Goal: Feedback & Contribution: Contribute content

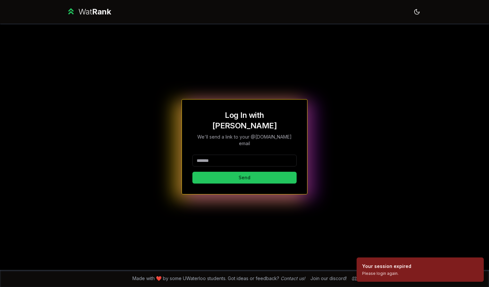
click at [232, 154] on input at bounding box center [244, 160] width 104 height 12
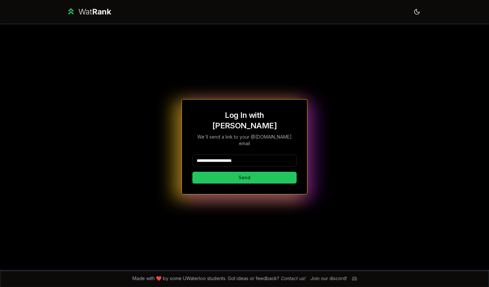
drag, startPoint x: 221, startPoint y: 151, endPoint x: 353, endPoint y: 145, distance: 131.6
click at [353, 145] on div "**********" at bounding box center [245, 147] width 378 height 246
type input "********"
click at [192, 171] on button "Send" at bounding box center [244, 177] width 104 height 12
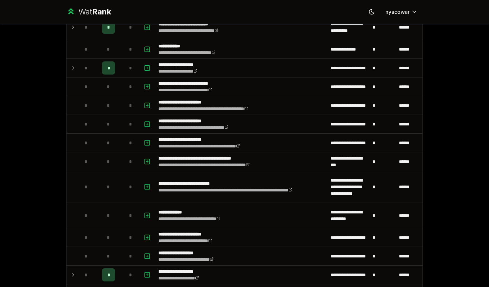
scroll to position [838, 0]
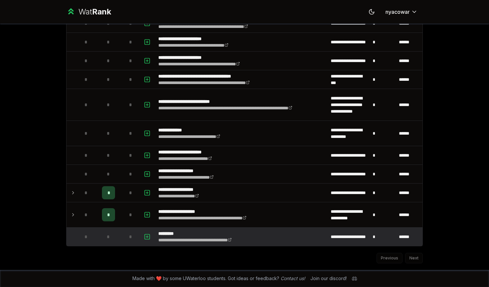
click at [107, 236] on span "*" at bounding box center [108, 236] width 3 height 7
click at [147, 235] on icon "button" at bounding box center [147, 236] width 7 height 8
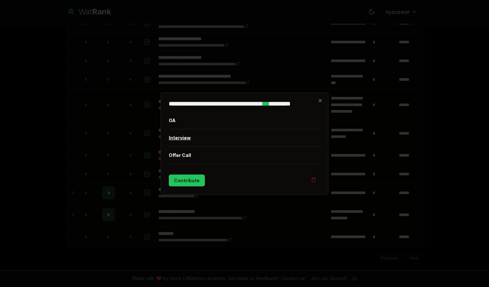
click at [194, 135] on button "Interview" at bounding box center [244, 137] width 151 height 17
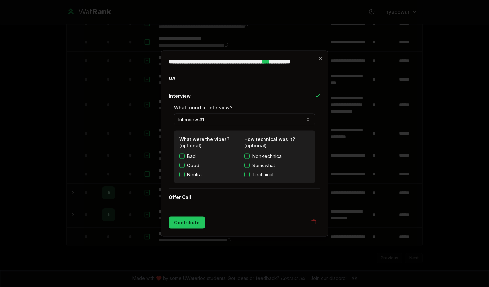
click at [198, 165] on label "Good" at bounding box center [193, 165] width 12 height 7
click at [185, 165] on button "Good" at bounding box center [181, 165] width 5 height 5
click at [198, 165] on label "Good" at bounding box center [193, 165] width 12 height 7
click at [185, 165] on button "Good" at bounding box center [181, 165] width 5 height 5
click at [195, 222] on button "Contribute" at bounding box center [187, 222] width 36 height 12
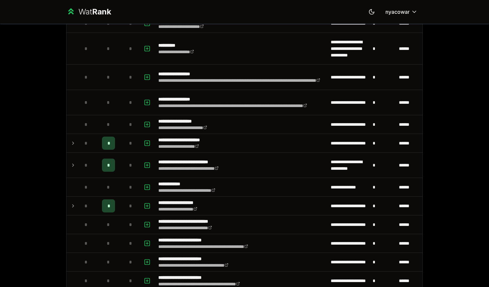
scroll to position [642, 0]
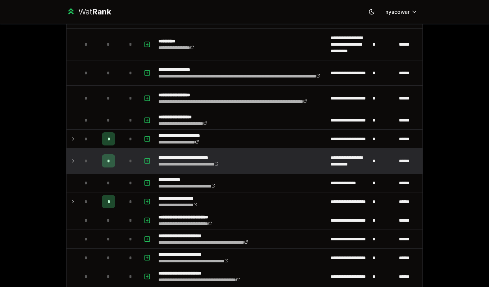
click at [71, 161] on icon at bounding box center [72, 161] width 5 height 8
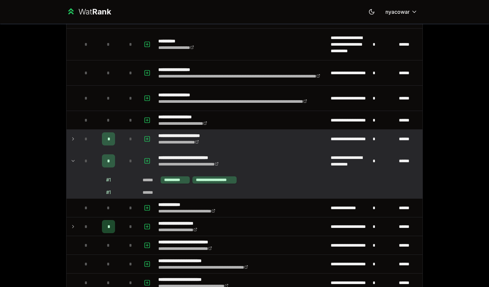
click at [72, 136] on icon at bounding box center [72, 139] width 5 height 8
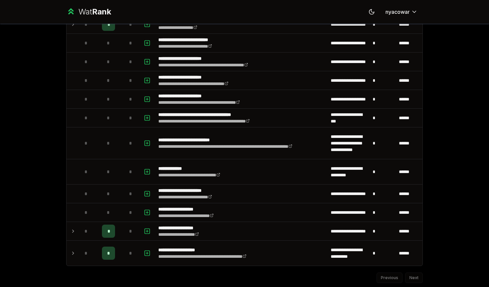
scroll to position [875, 0]
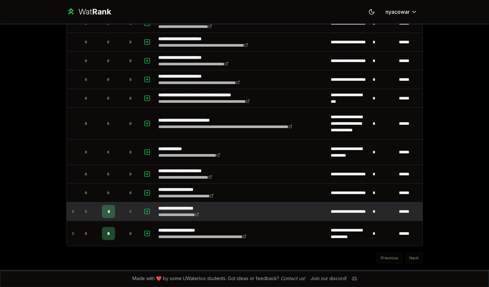
click at [70, 211] on icon at bounding box center [72, 211] width 5 height 8
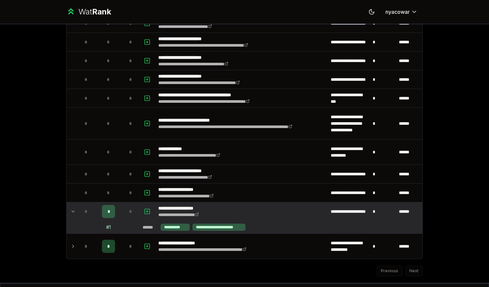
scroll to position [888, 0]
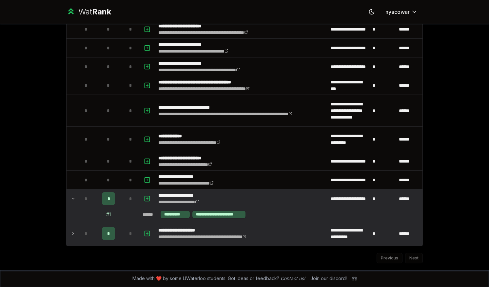
click at [71, 236] on icon at bounding box center [72, 233] width 5 height 8
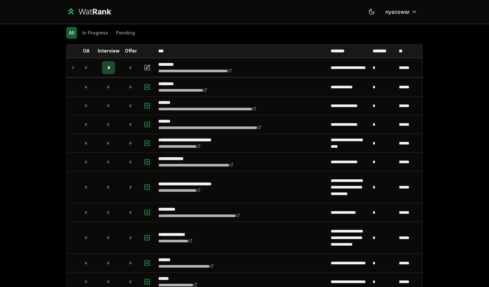
scroll to position [0, 0]
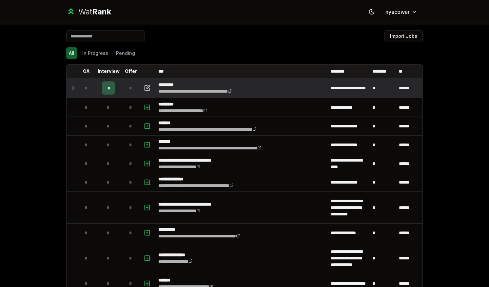
click at [70, 88] on icon at bounding box center [72, 88] width 5 height 8
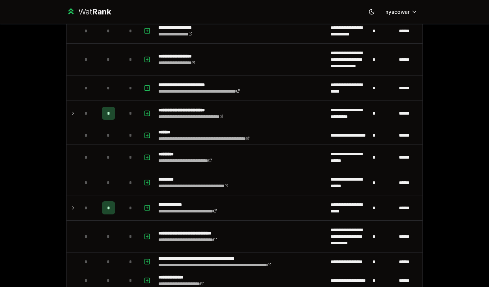
scroll to position [393, 0]
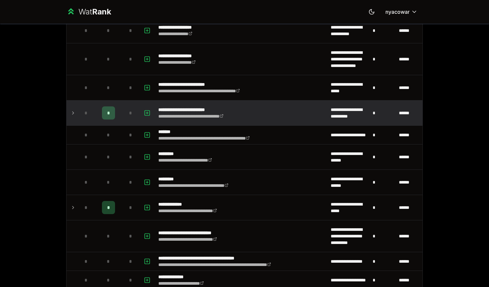
click at [70, 110] on icon at bounding box center [72, 113] width 5 height 8
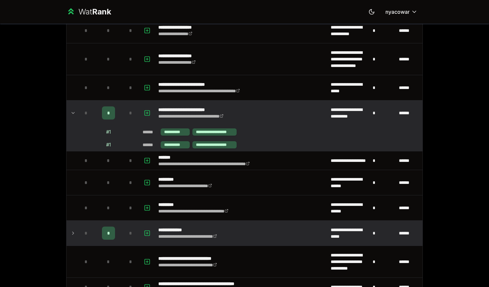
click at [70, 234] on icon at bounding box center [72, 233] width 5 height 8
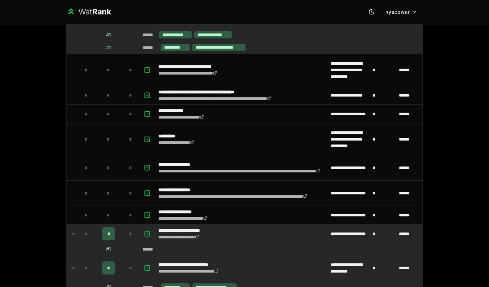
scroll to position [643, 0]
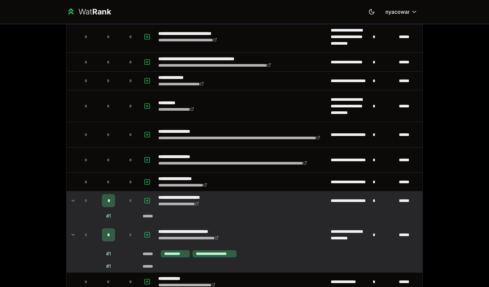
click at [70, 201] on icon at bounding box center [72, 200] width 5 height 8
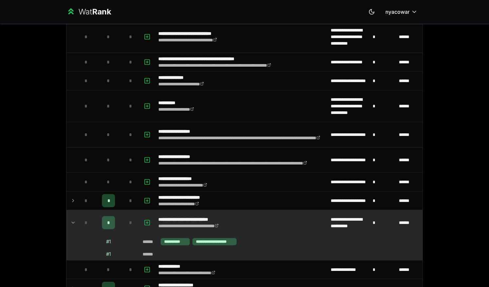
click at [70, 201] on icon at bounding box center [72, 200] width 5 height 8
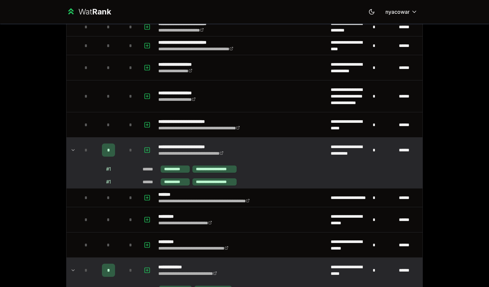
scroll to position [356, 0]
